Goal: Task Accomplishment & Management: Manage account settings

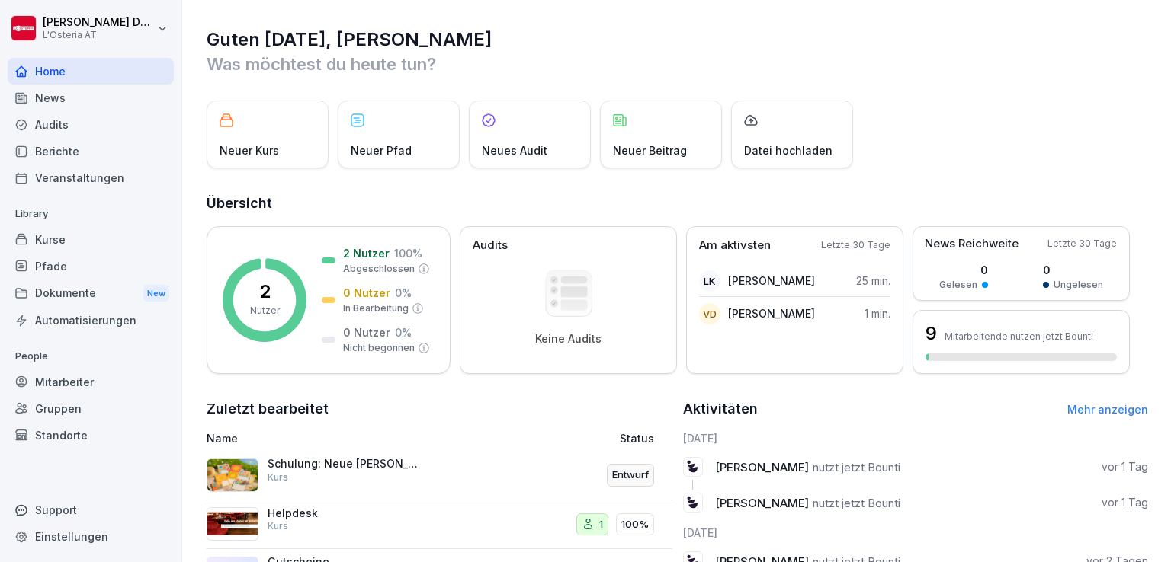
click at [58, 237] on div "Kurse" at bounding box center [91, 239] width 166 height 27
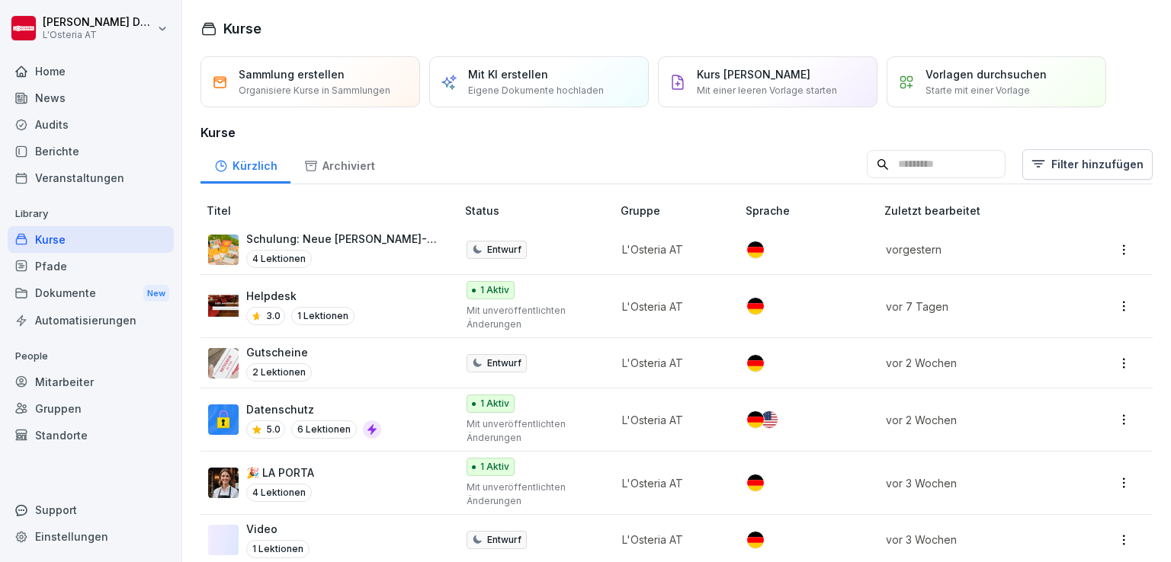
click at [803, 84] on p "Mit einer leeren Vorlage starten" at bounding box center [767, 91] width 140 height 14
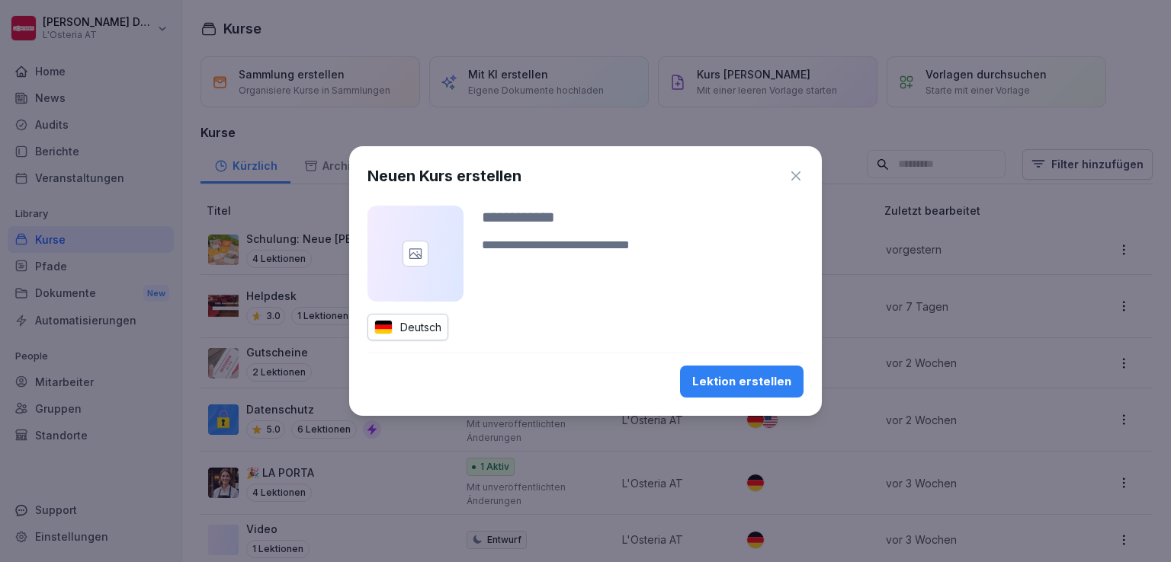
click at [554, 220] on input at bounding box center [643, 217] width 322 height 23
type input "**********"
click at [771, 378] on div "Lektion erstellen" at bounding box center [741, 381] width 99 height 17
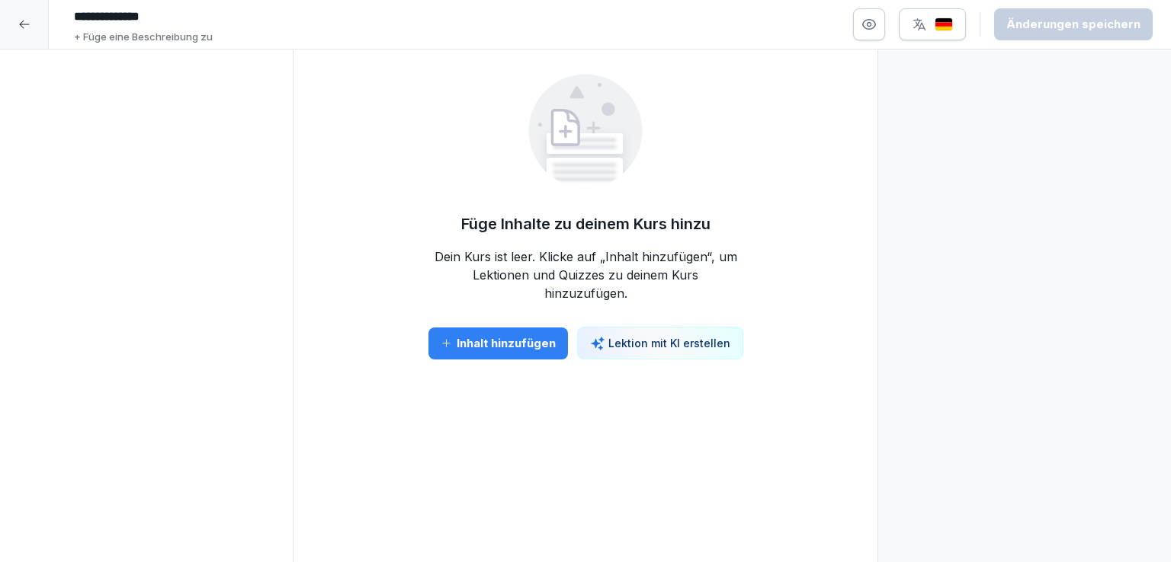
click at [510, 353] on button "Inhalt hinzufügen" at bounding box center [497, 344] width 139 height 32
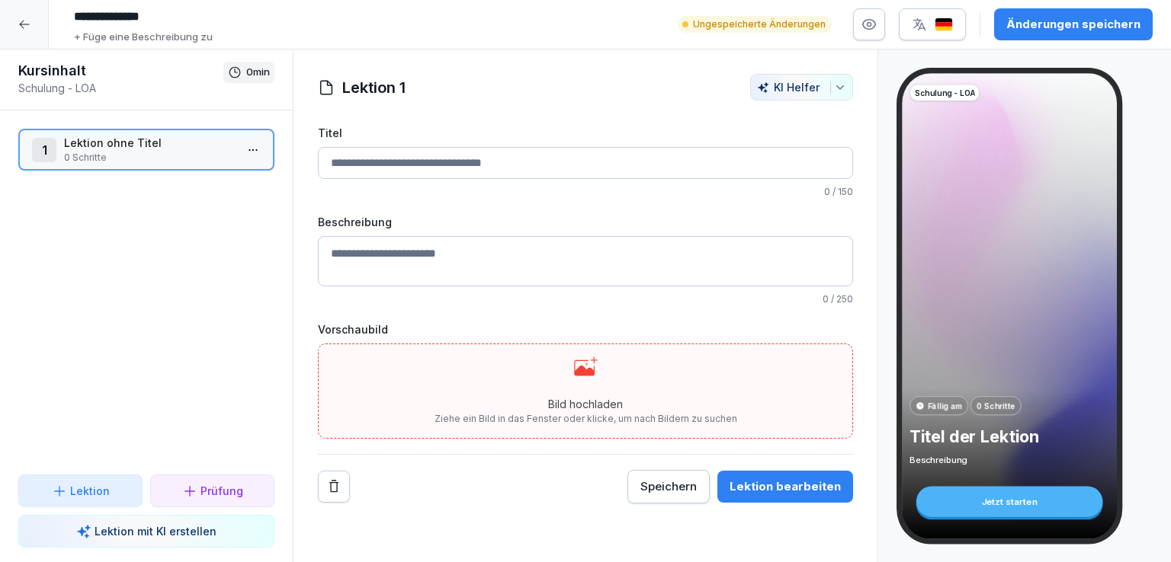
click at [483, 172] on input "Titel" at bounding box center [585, 163] width 535 height 32
click at [22, 19] on icon at bounding box center [24, 24] width 12 height 12
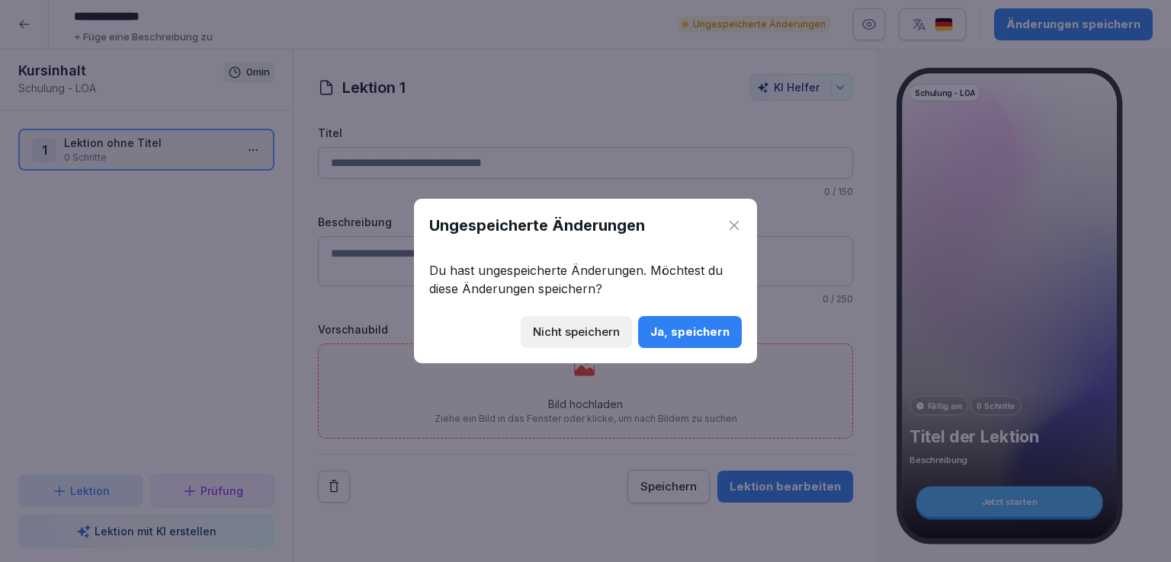
click at [604, 331] on div "Nicht speichern" at bounding box center [576, 332] width 87 height 17
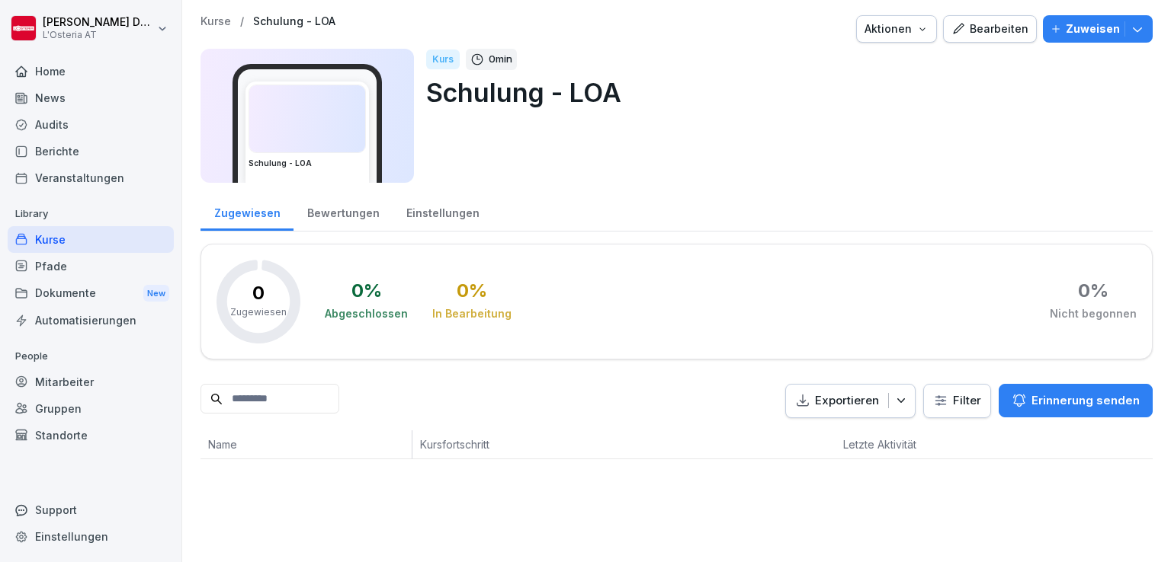
click at [982, 30] on div "Bearbeiten" at bounding box center [989, 29] width 77 height 17
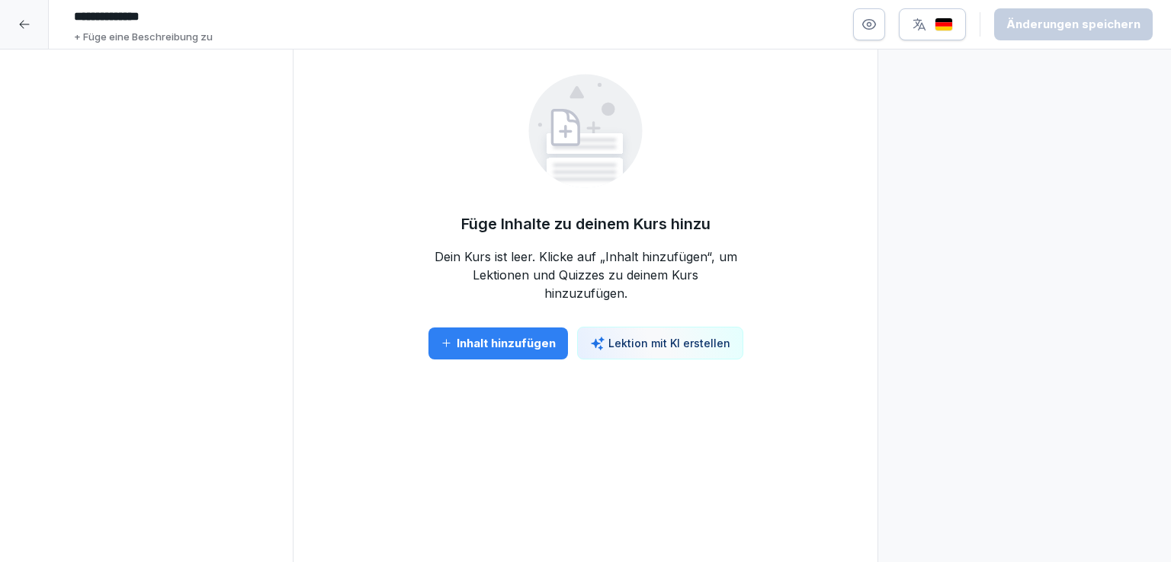
click at [24, 25] on icon at bounding box center [24, 24] width 12 height 12
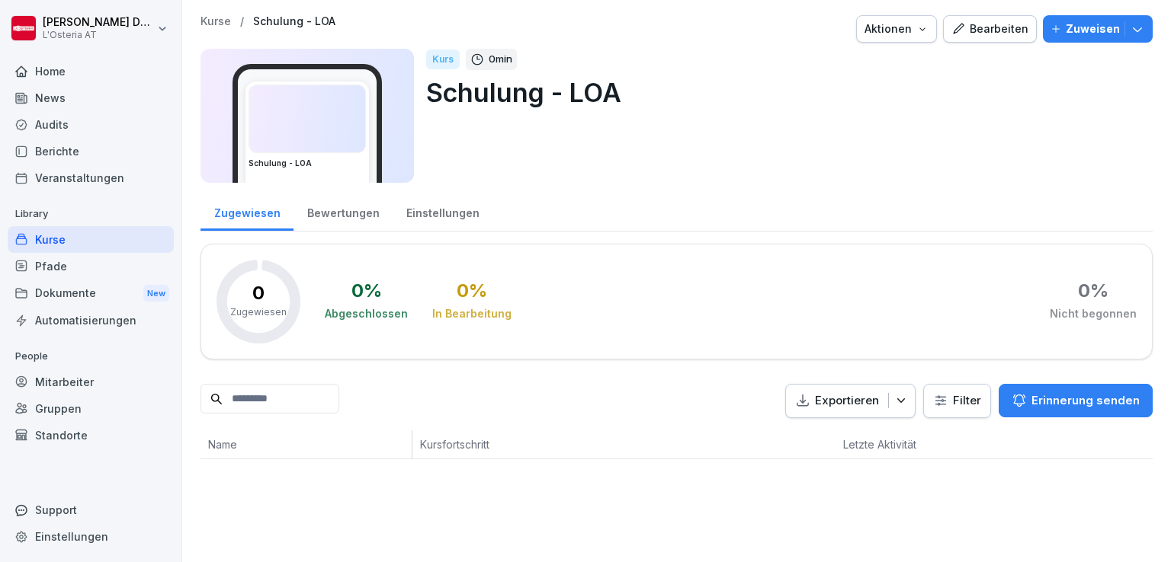
click at [68, 235] on div "Kurse" at bounding box center [91, 239] width 166 height 27
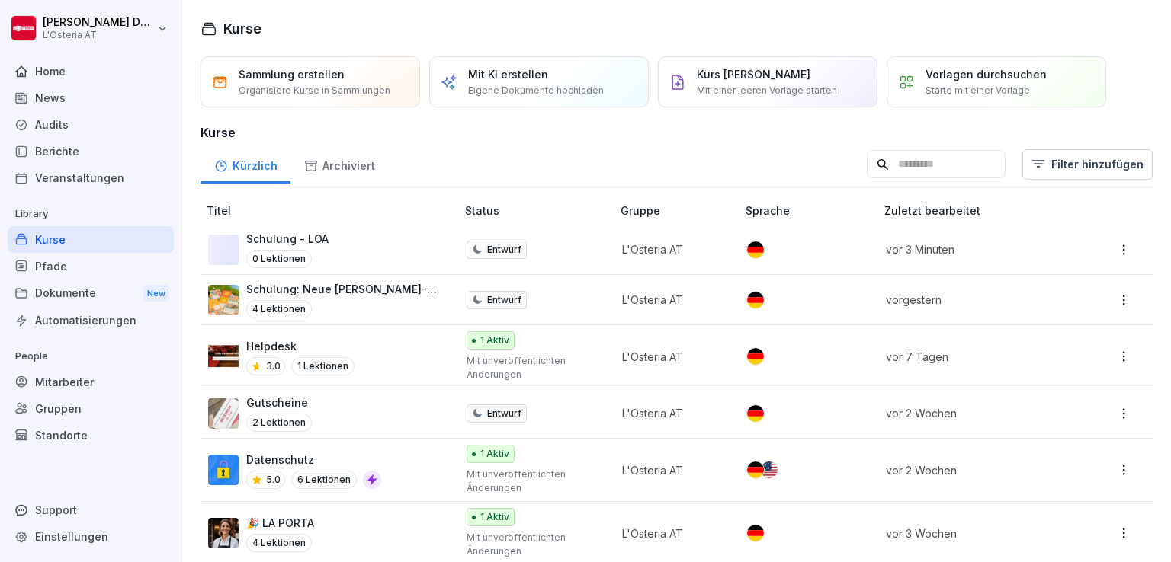
click at [1110, 248] on html "Valeria Johanna Damiani L'Osteria AT Home News Audits Berichte Veranstaltungen …" at bounding box center [585, 281] width 1171 height 562
click at [998, 401] on div "Löschen" at bounding box center [1005, 398] width 43 height 16
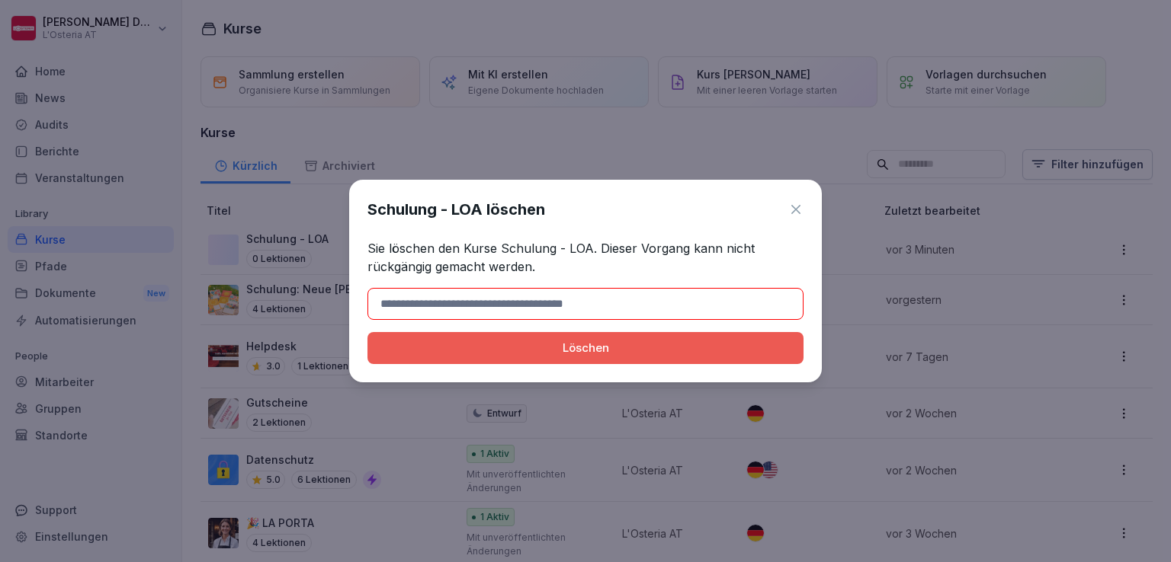
click at [588, 343] on div "Löschen" at bounding box center [586, 348] width 412 height 17
click at [481, 305] on input at bounding box center [585, 304] width 436 height 32
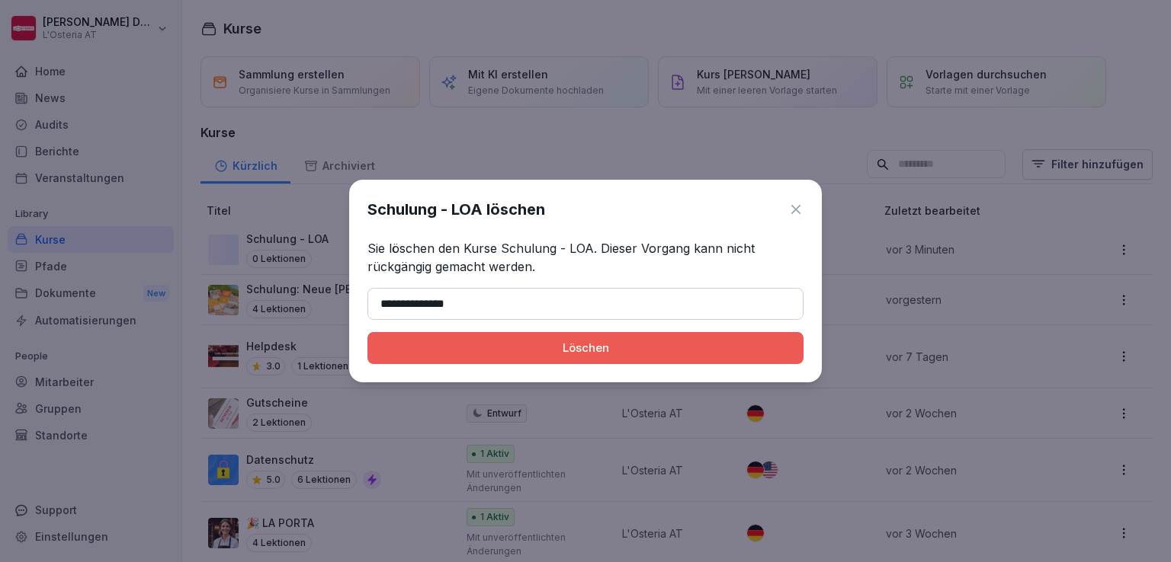
type input "**********"
click at [577, 346] on div "Löschen" at bounding box center [586, 348] width 412 height 17
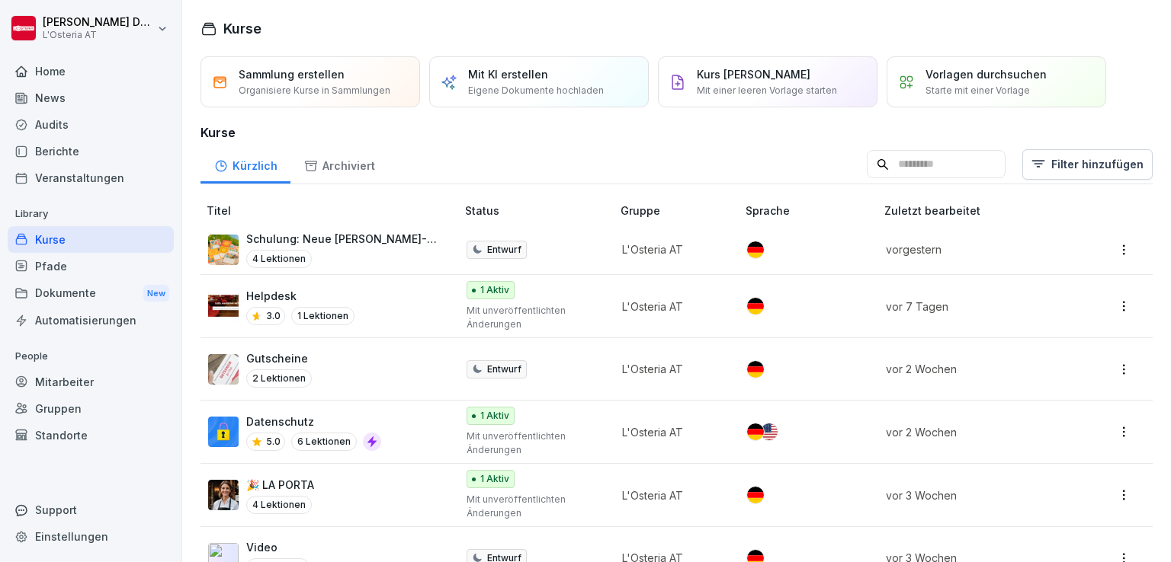
click at [50, 515] on div "Support" at bounding box center [91, 510] width 166 height 27
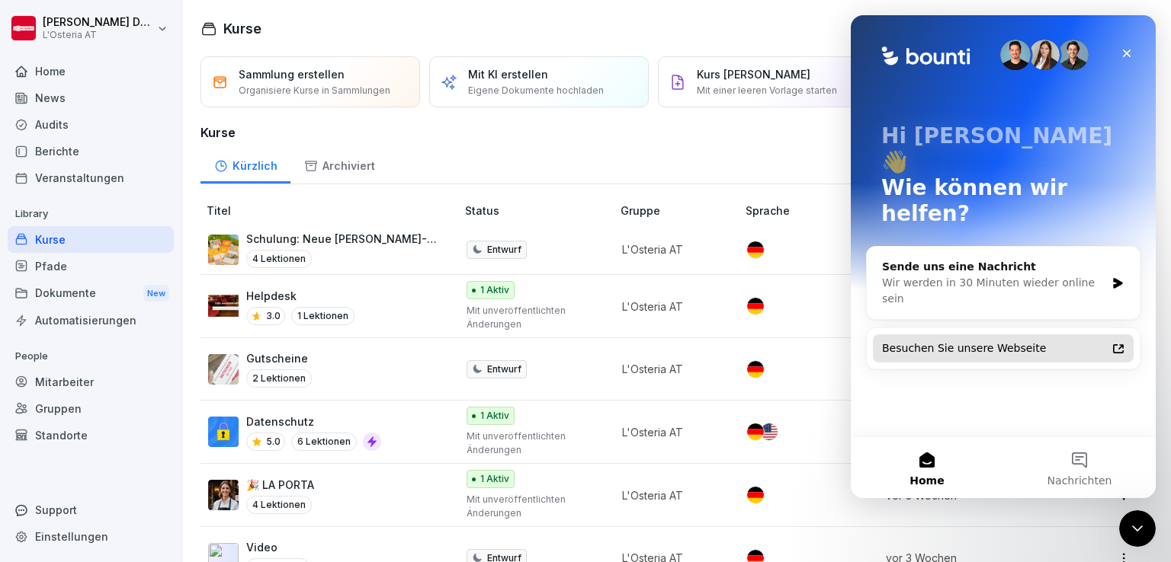
click at [1012, 341] on div "Besuchen Sie unsere Webseite" at bounding box center [994, 349] width 224 height 16
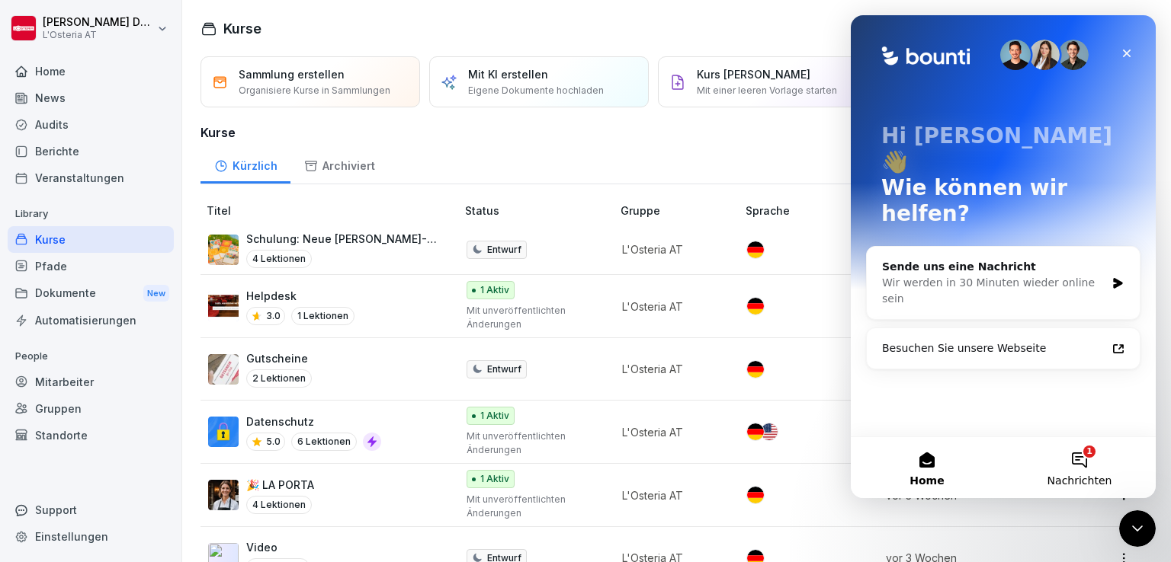
click at [1085, 476] on span "Nachrichten" at bounding box center [1079, 481] width 65 height 11
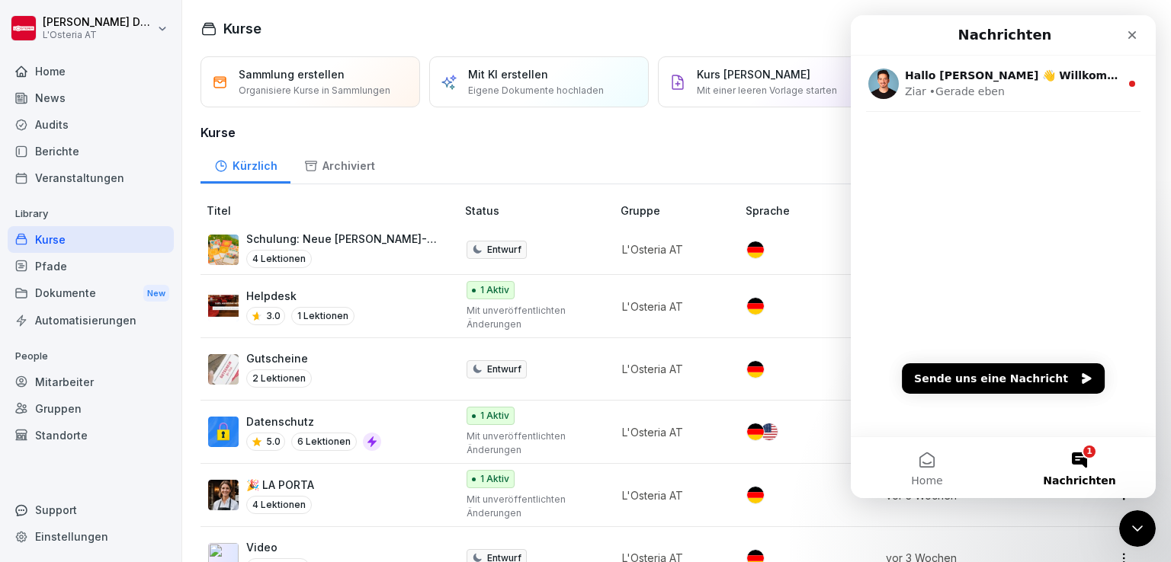
click at [1027, 294] on div "Hallo Valeria 👋 Willkommen in Bounti 🙌 Schaue dich um! Wenn du Fragen hast, ant…" at bounding box center [1003, 246] width 305 height 381
click at [1018, 376] on button "Sende uns eine Nachricht" at bounding box center [1003, 379] width 203 height 30
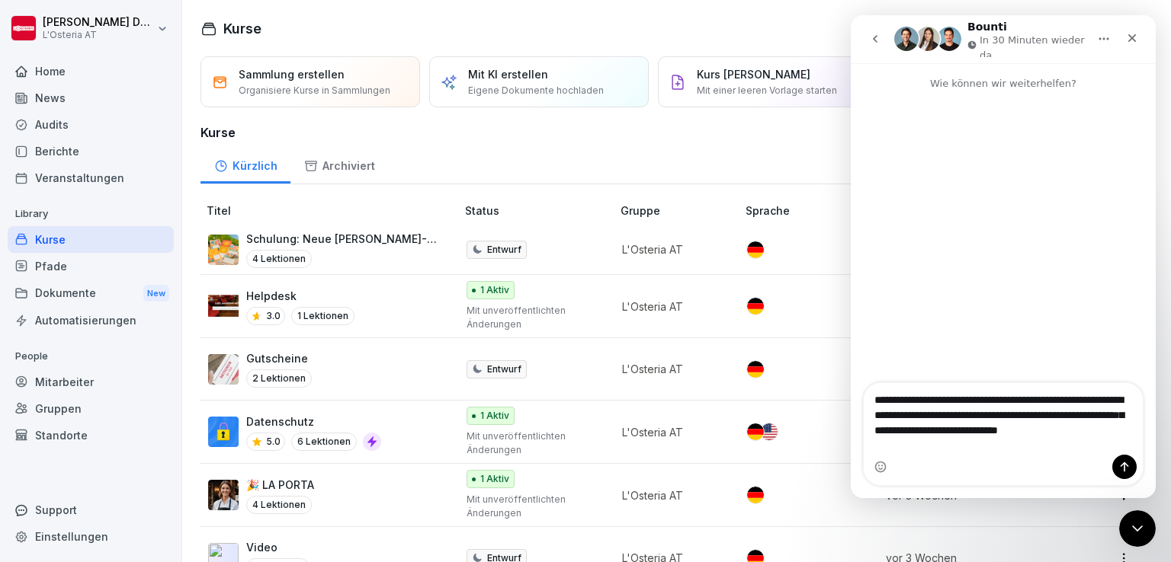
type textarea "**********"
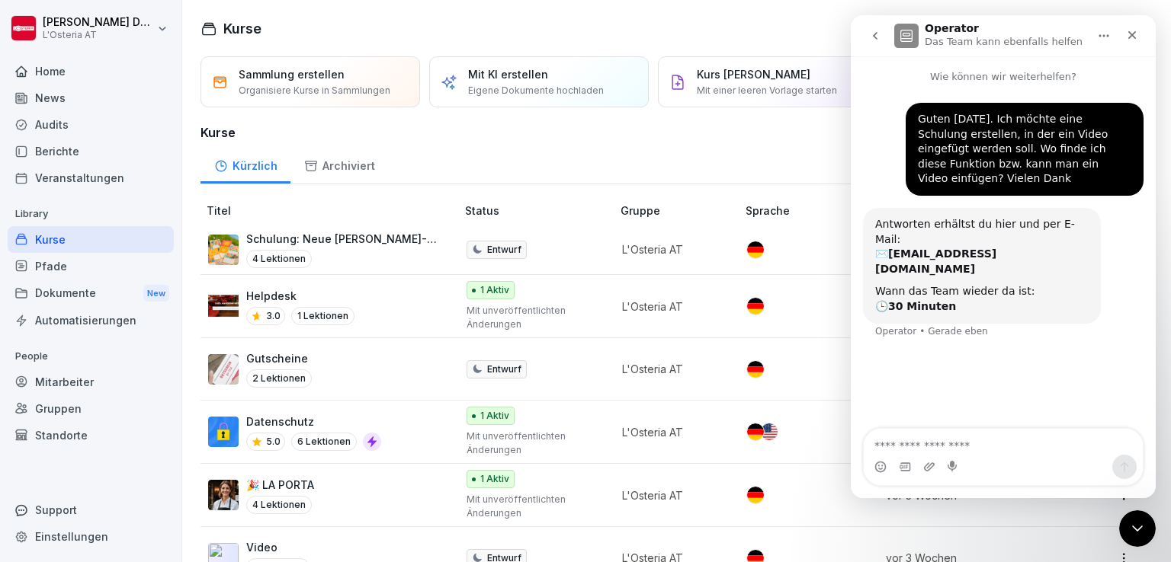
click at [875, 34] on icon "go back" at bounding box center [875, 36] width 5 height 8
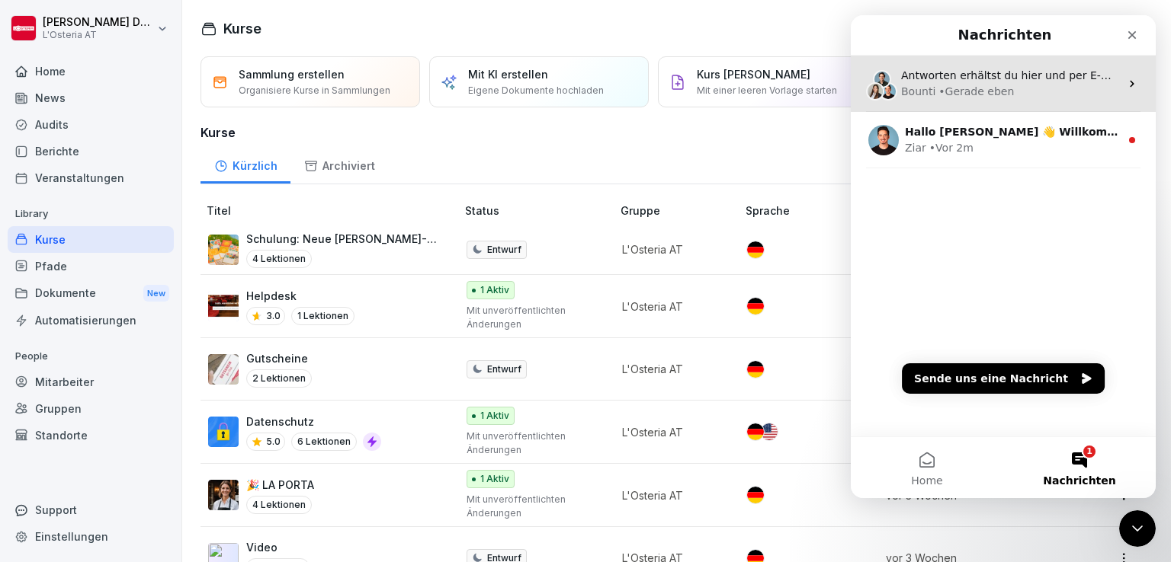
click at [1027, 86] on div "Bounti • Gerade eben" at bounding box center [1010, 92] width 219 height 16
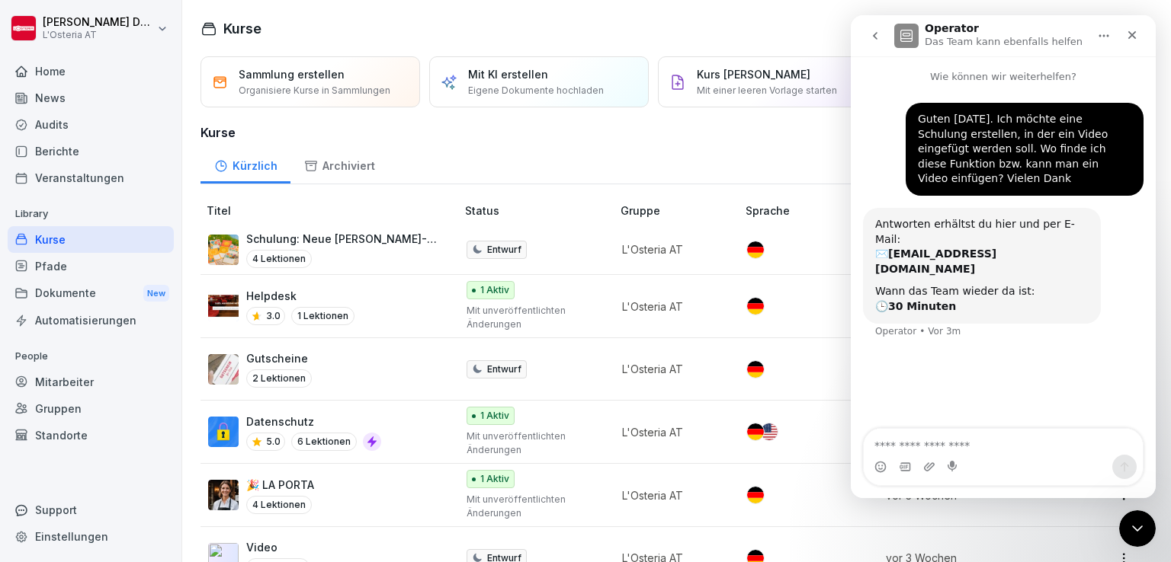
click at [877, 34] on icon "go back" at bounding box center [875, 36] width 12 height 12
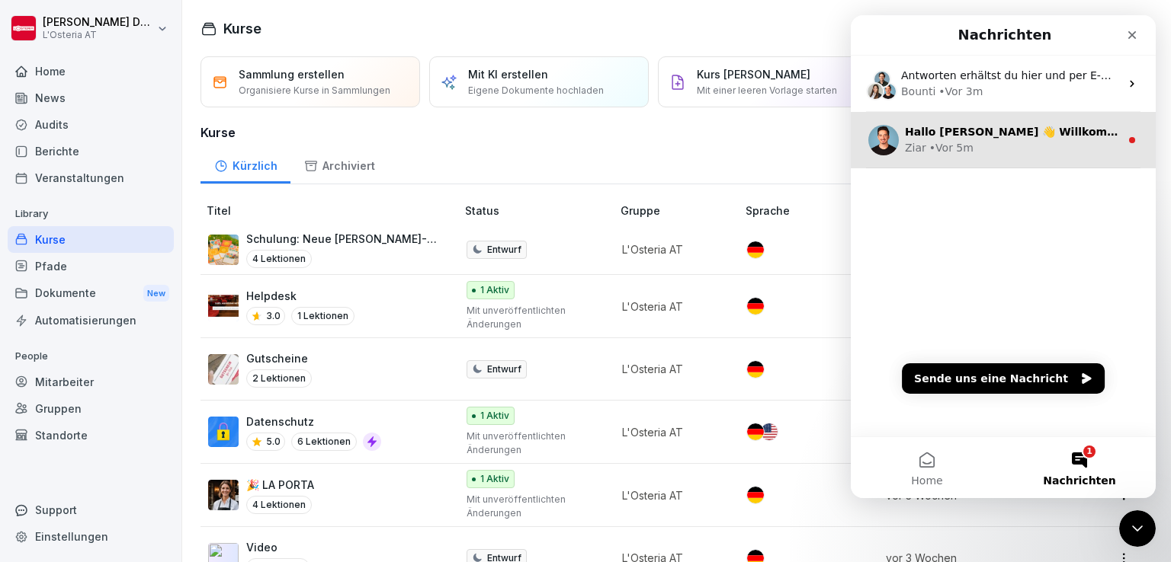
click at [1043, 149] on div "Ziar • Vor 5m" at bounding box center [1012, 148] width 215 height 16
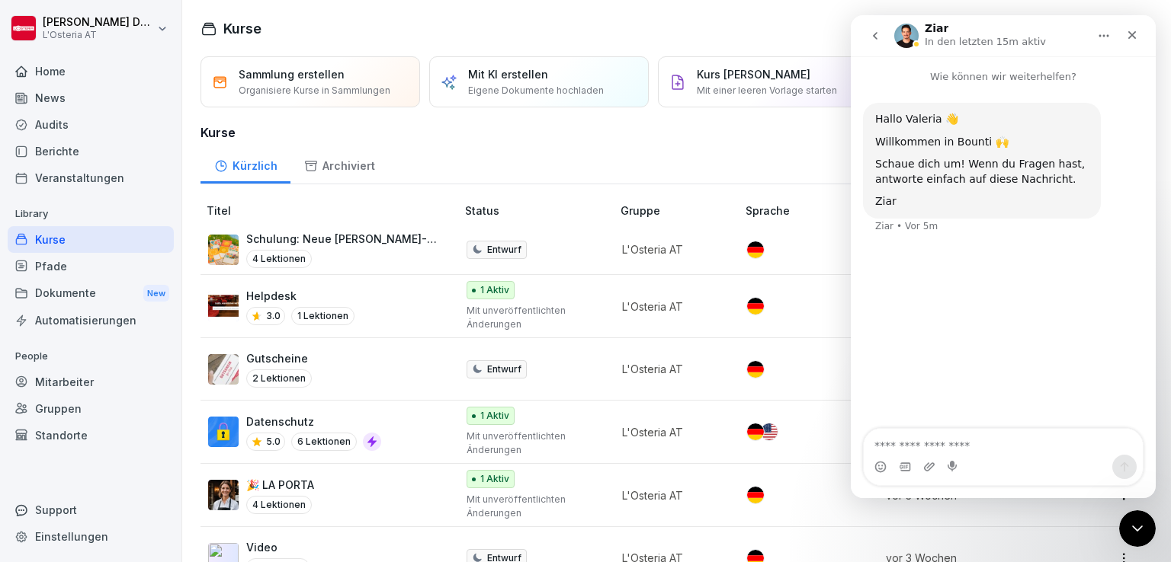
click at [876, 37] on icon "go back" at bounding box center [875, 36] width 12 height 12
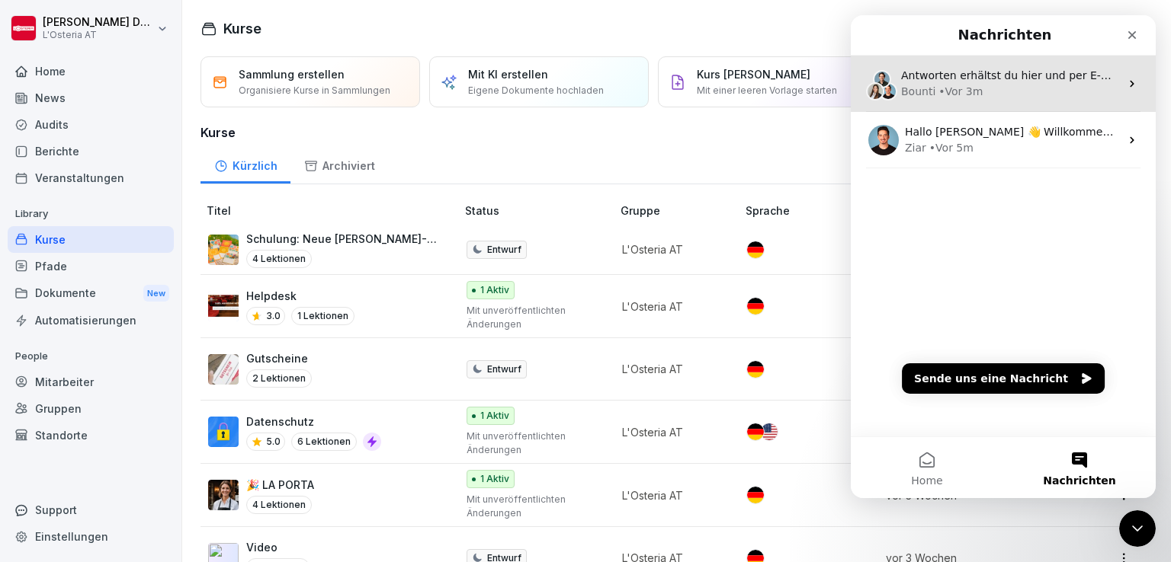
click at [1020, 87] on div "Bounti • Vor 3m" at bounding box center [1010, 92] width 219 height 16
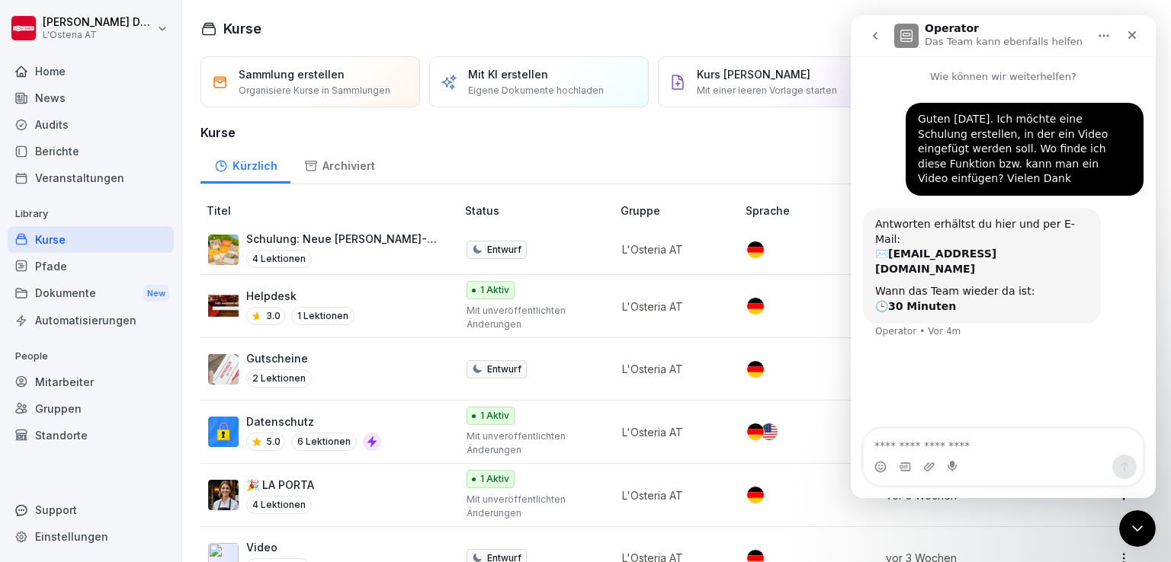
click at [814, 30] on div "Kurse" at bounding box center [676, 28] width 952 height 21
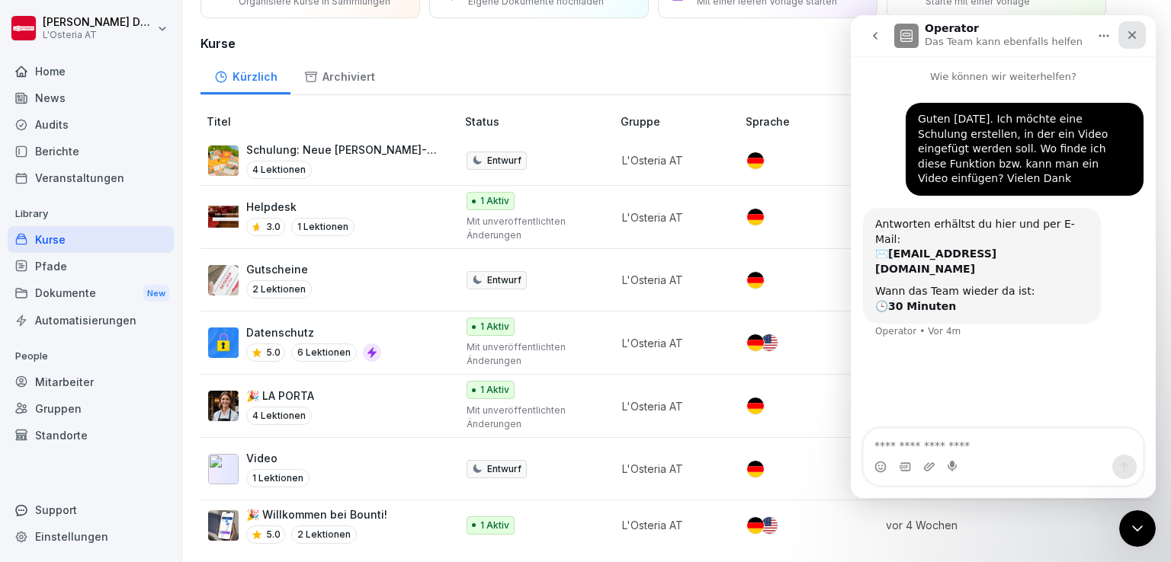
click at [1133, 37] on icon "Schließen" at bounding box center [1132, 35] width 8 height 8
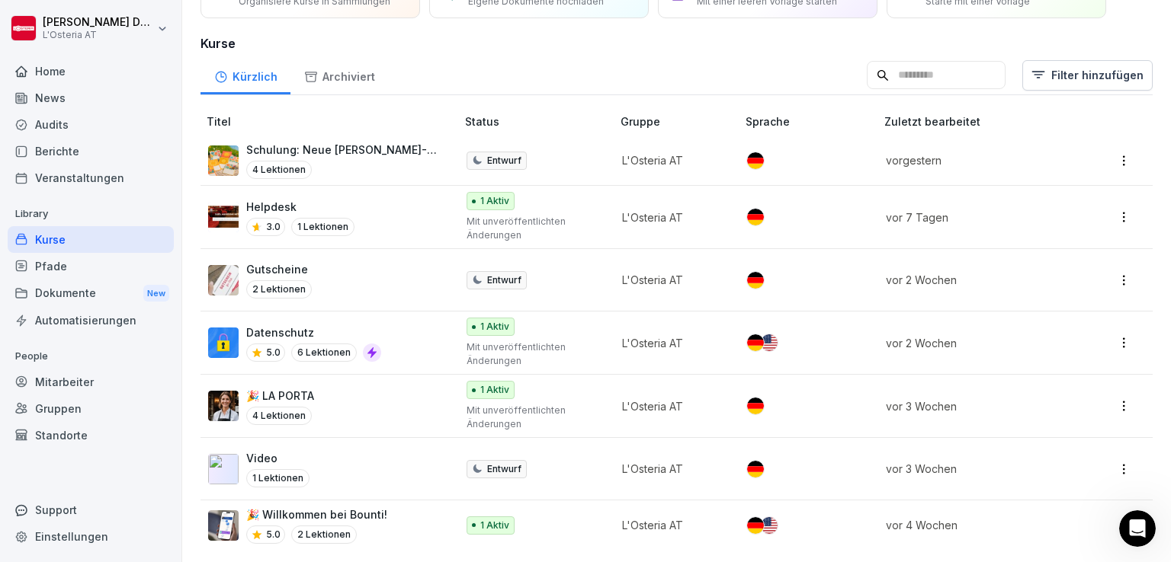
scroll to position [0, 0]
click at [290, 450] on p "Video" at bounding box center [277, 458] width 63 height 16
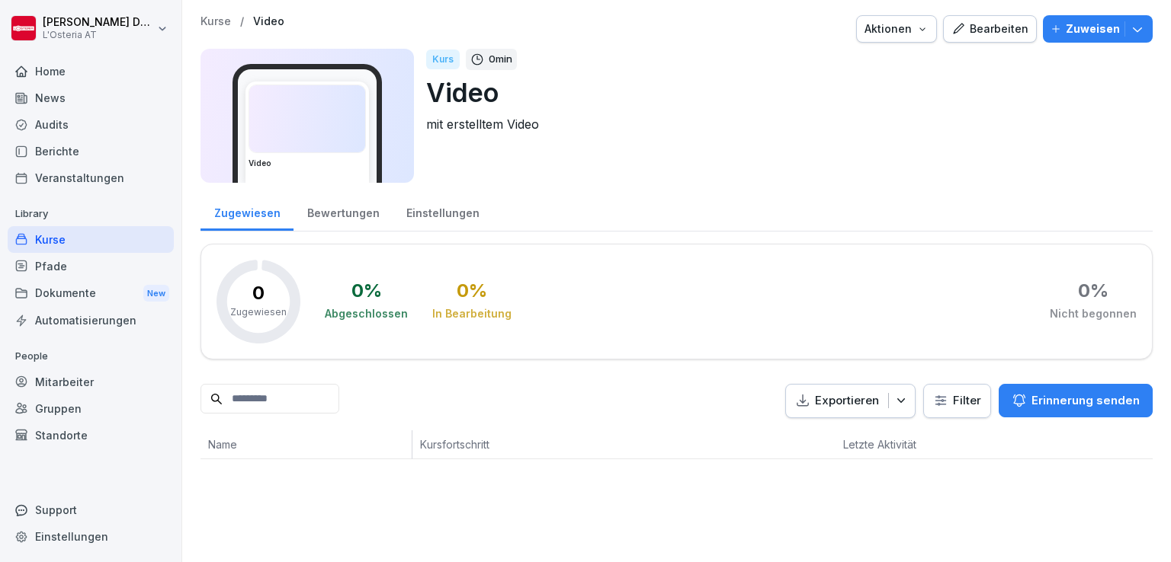
click at [64, 242] on div "Kurse" at bounding box center [91, 239] width 166 height 27
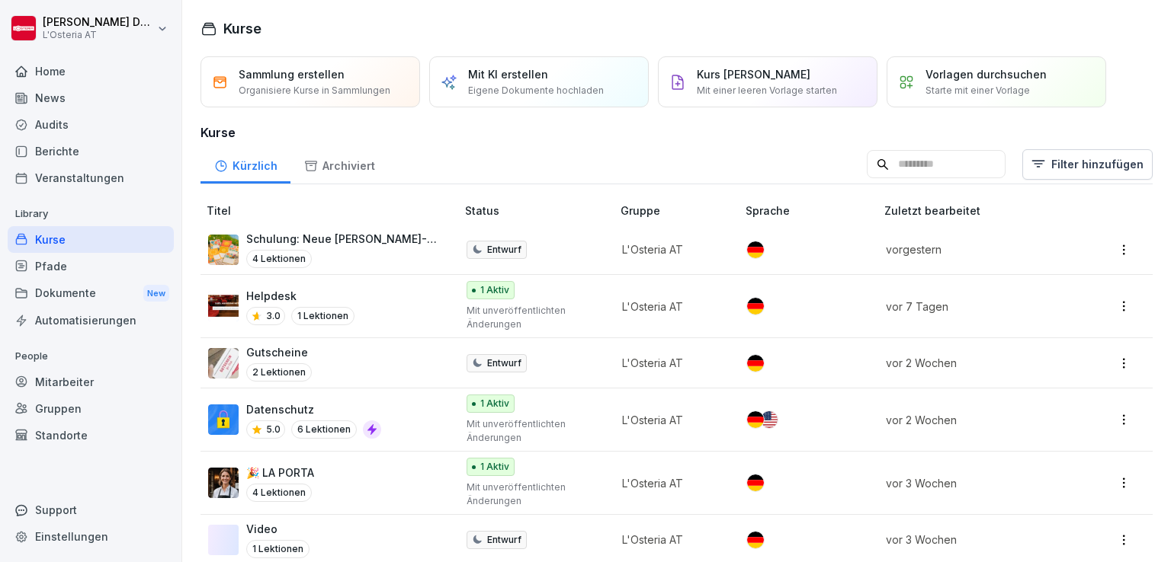
click at [546, 89] on p "Eigene Dokumente hochladen" at bounding box center [536, 91] width 136 height 14
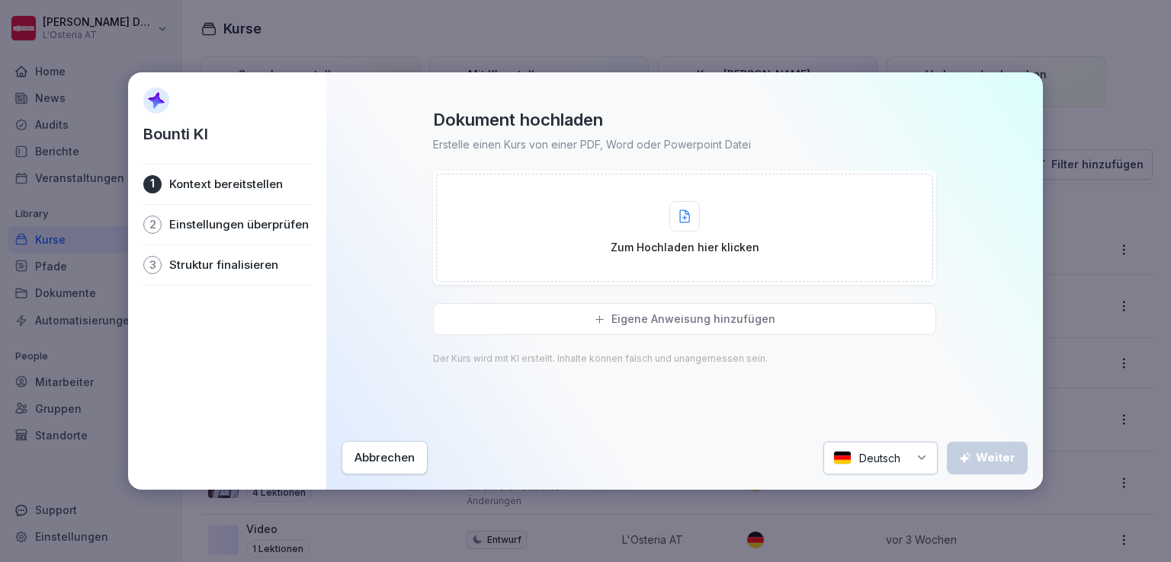
click at [681, 232] on div "Zum Hochladen hier klicken" at bounding box center [684, 228] width 149 height 54
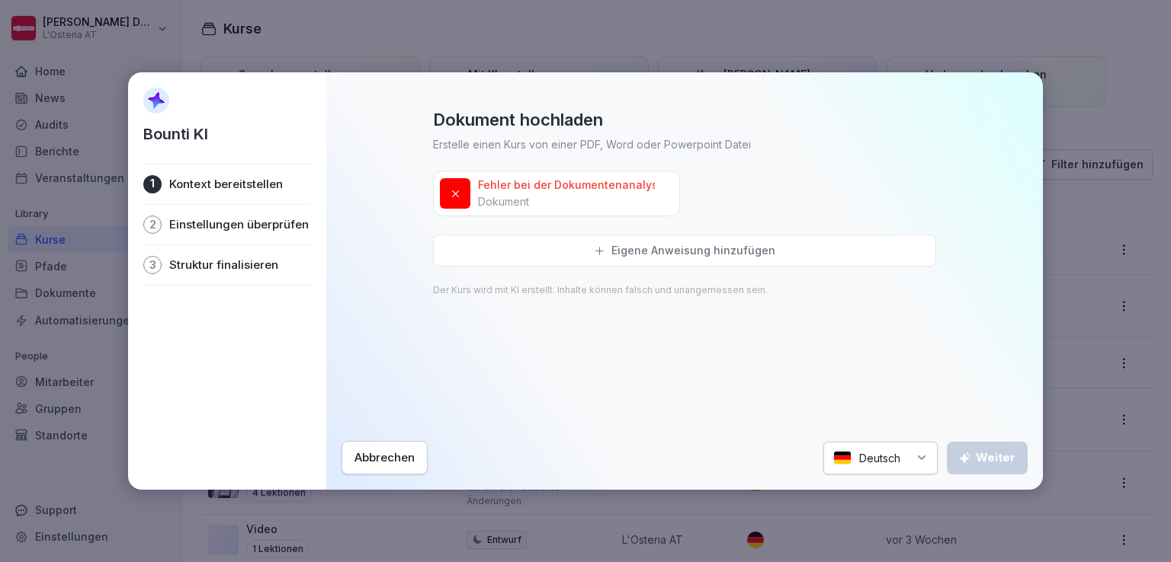
click at [451, 193] on icon at bounding box center [455, 193] width 11 height 11
